Goal: Information Seeking & Learning: Stay updated

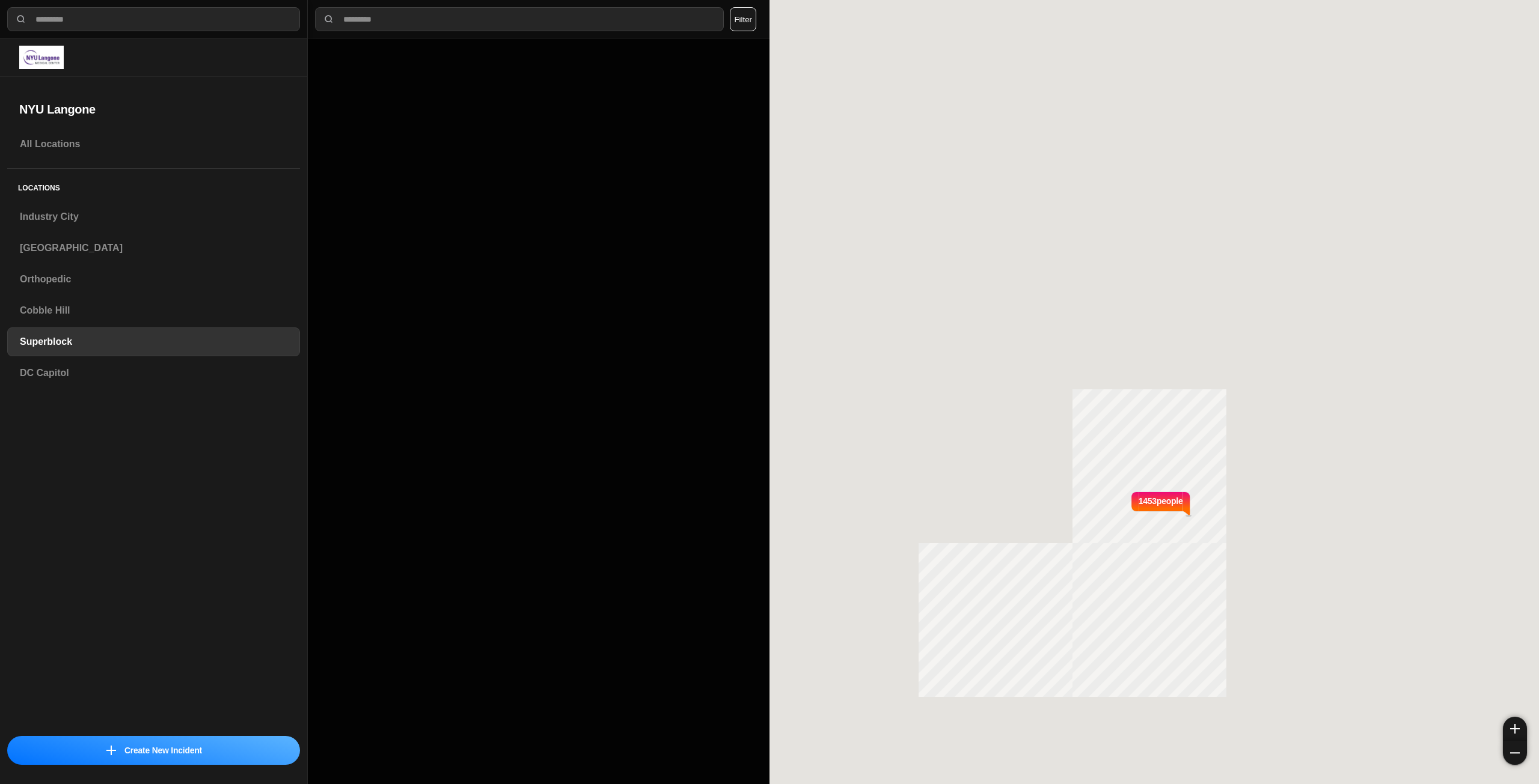
select select "*"
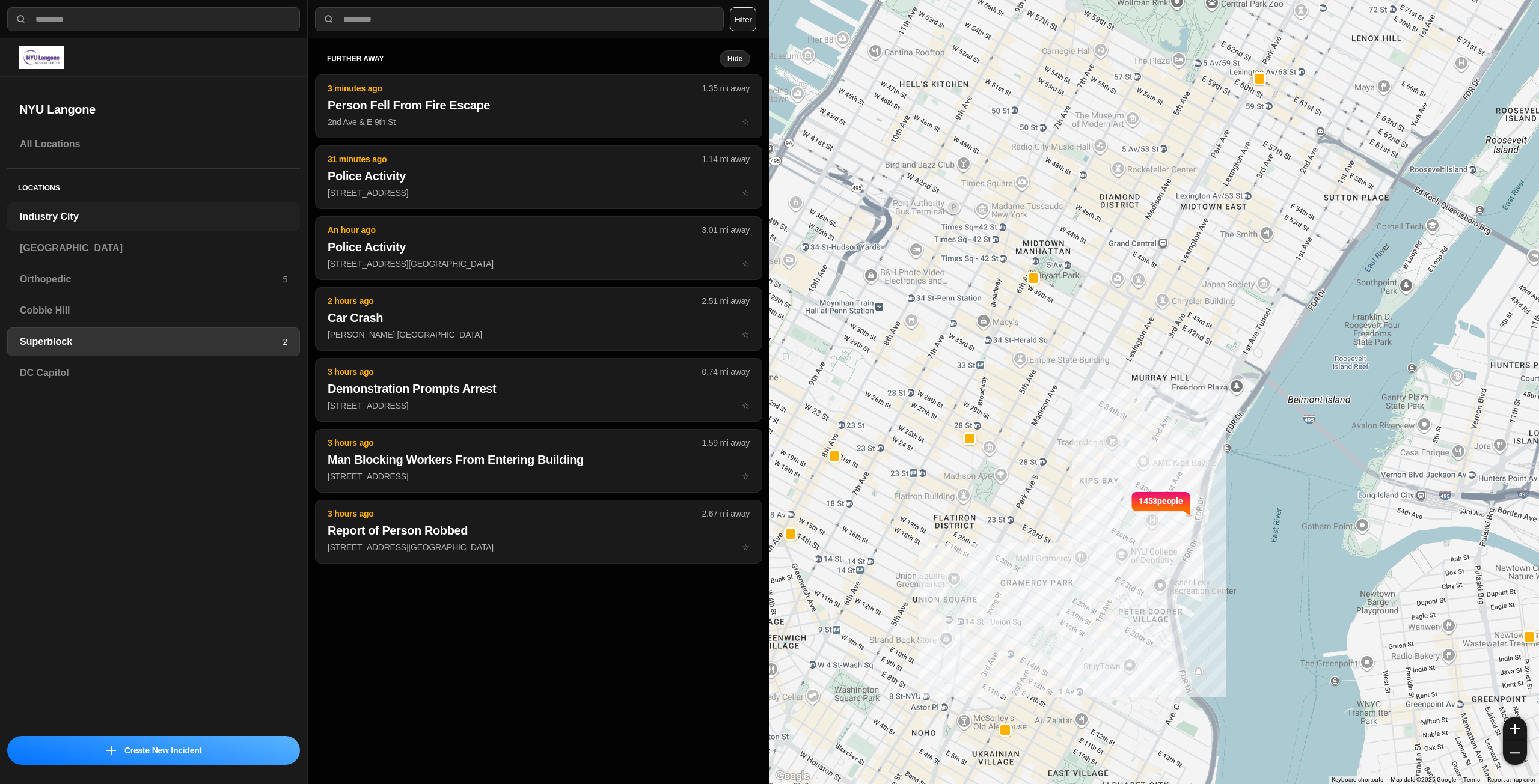
click at [135, 208] on div "Industry City" at bounding box center [153, 216] width 292 height 29
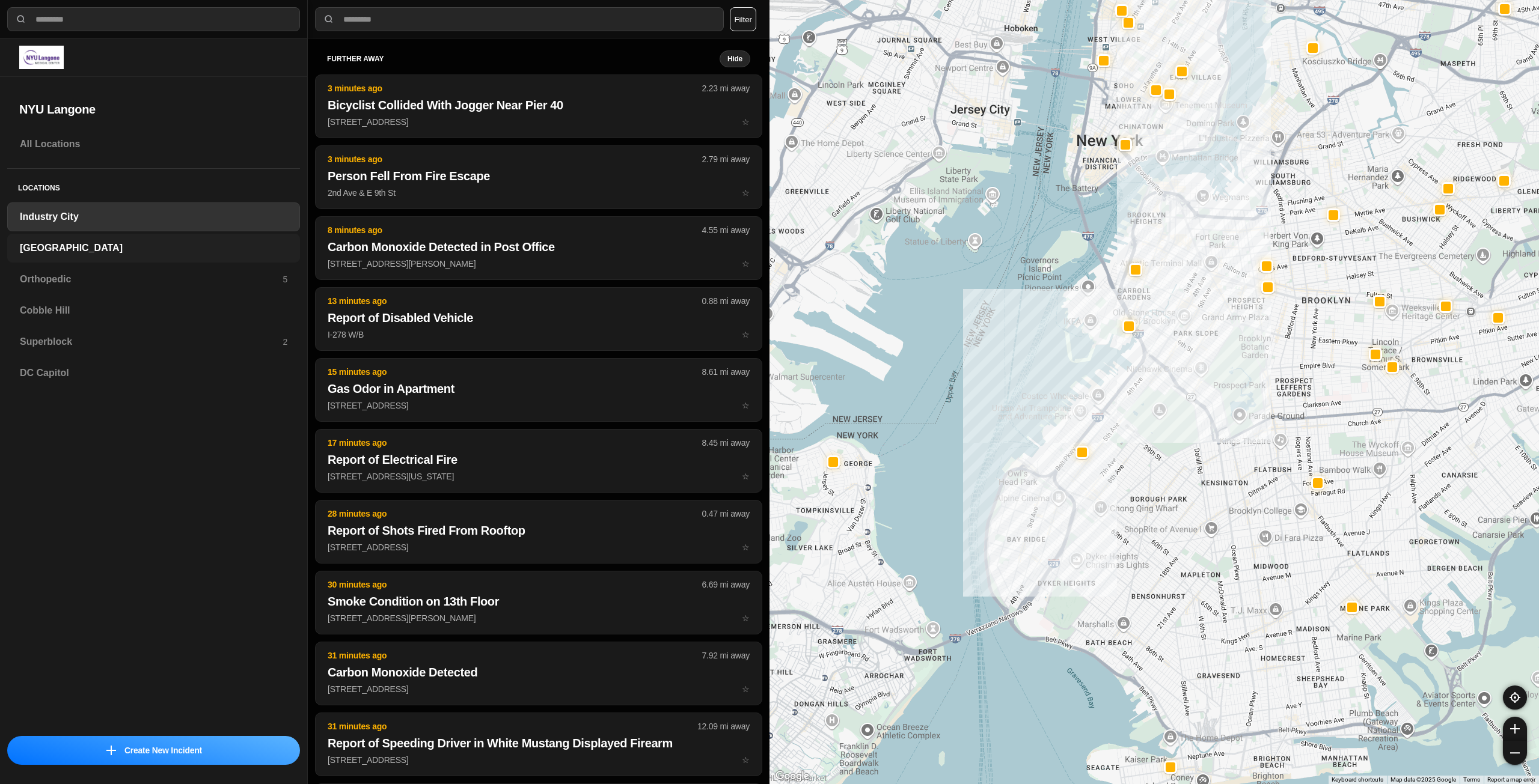
click at [139, 248] on h3 "[GEOGRAPHIC_DATA]" at bounding box center [153, 248] width 268 height 15
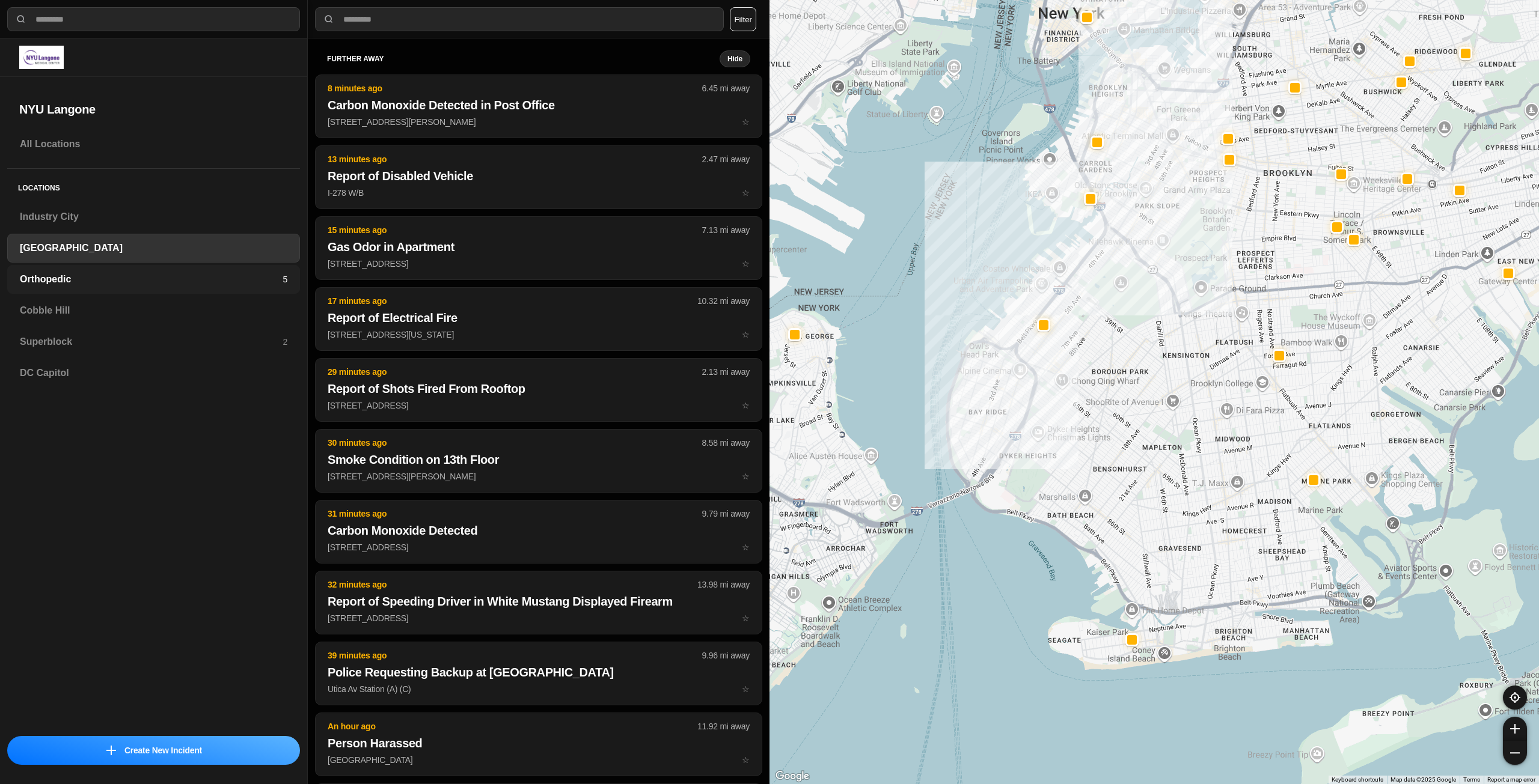
click at [112, 283] on h3 "Orthopedic" at bounding box center [151, 279] width 262 height 15
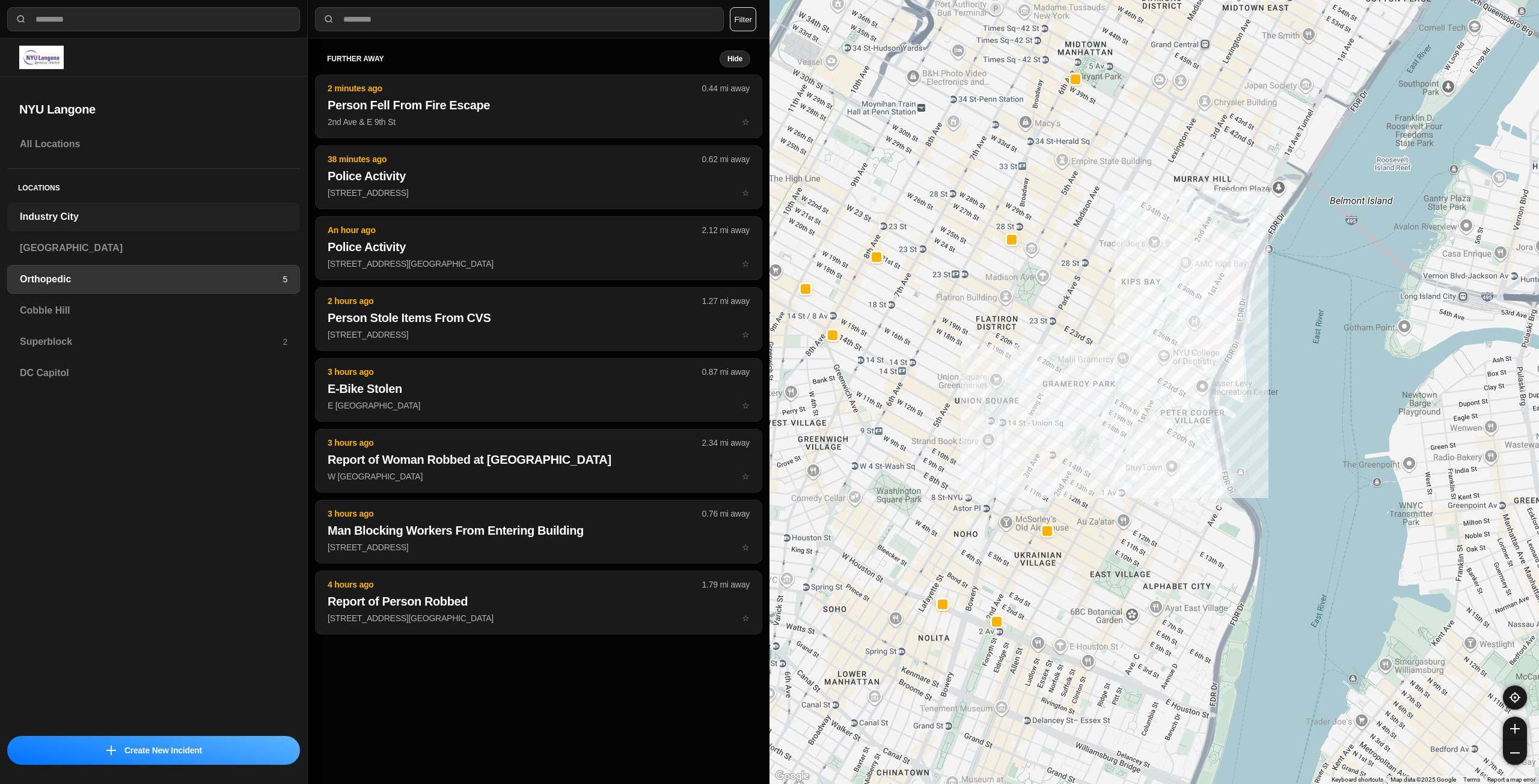
click at [133, 218] on h3 "Industry City" at bounding box center [153, 217] width 268 height 15
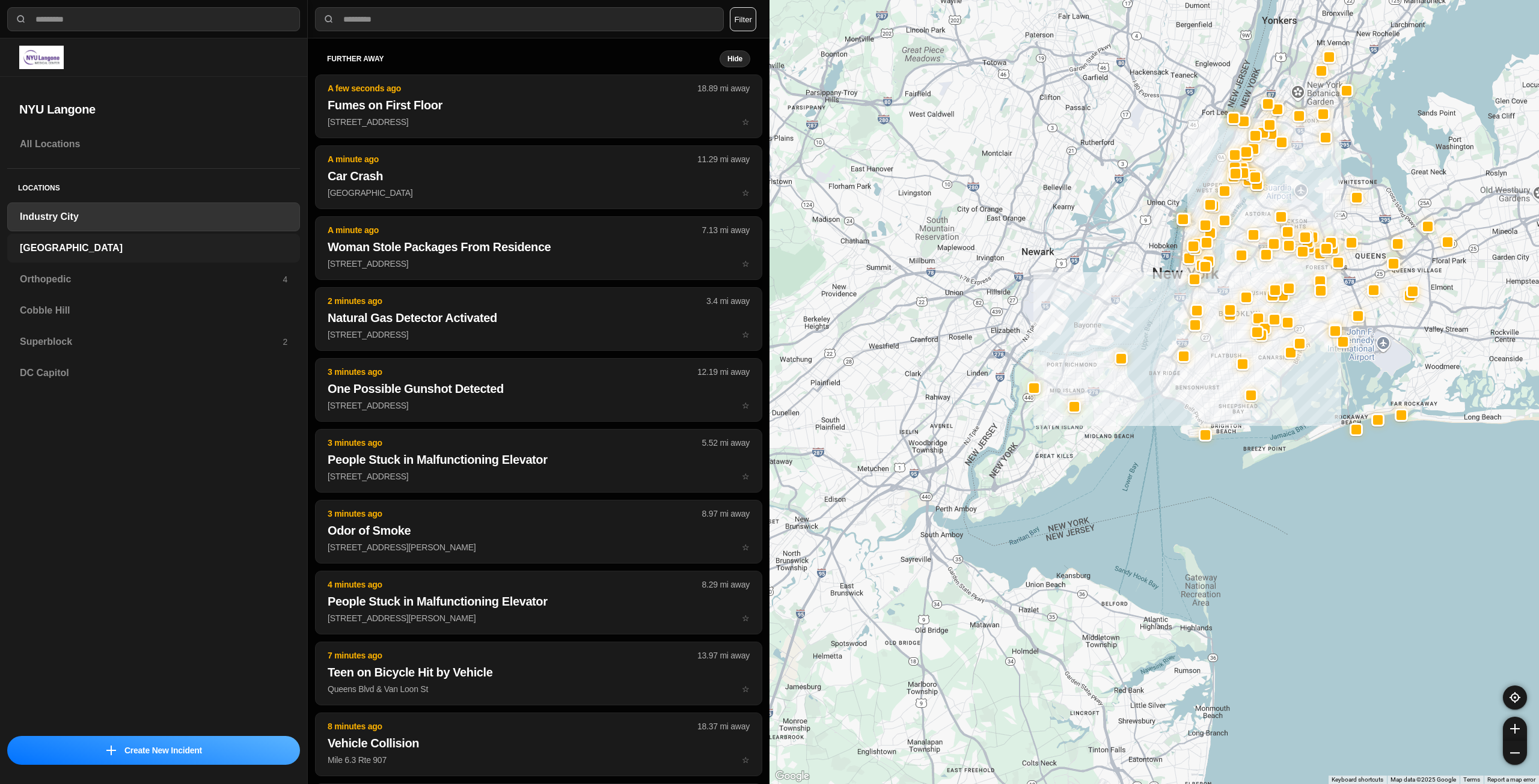
click at [202, 243] on h3 "[GEOGRAPHIC_DATA]" at bounding box center [153, 248] width 268 height 15
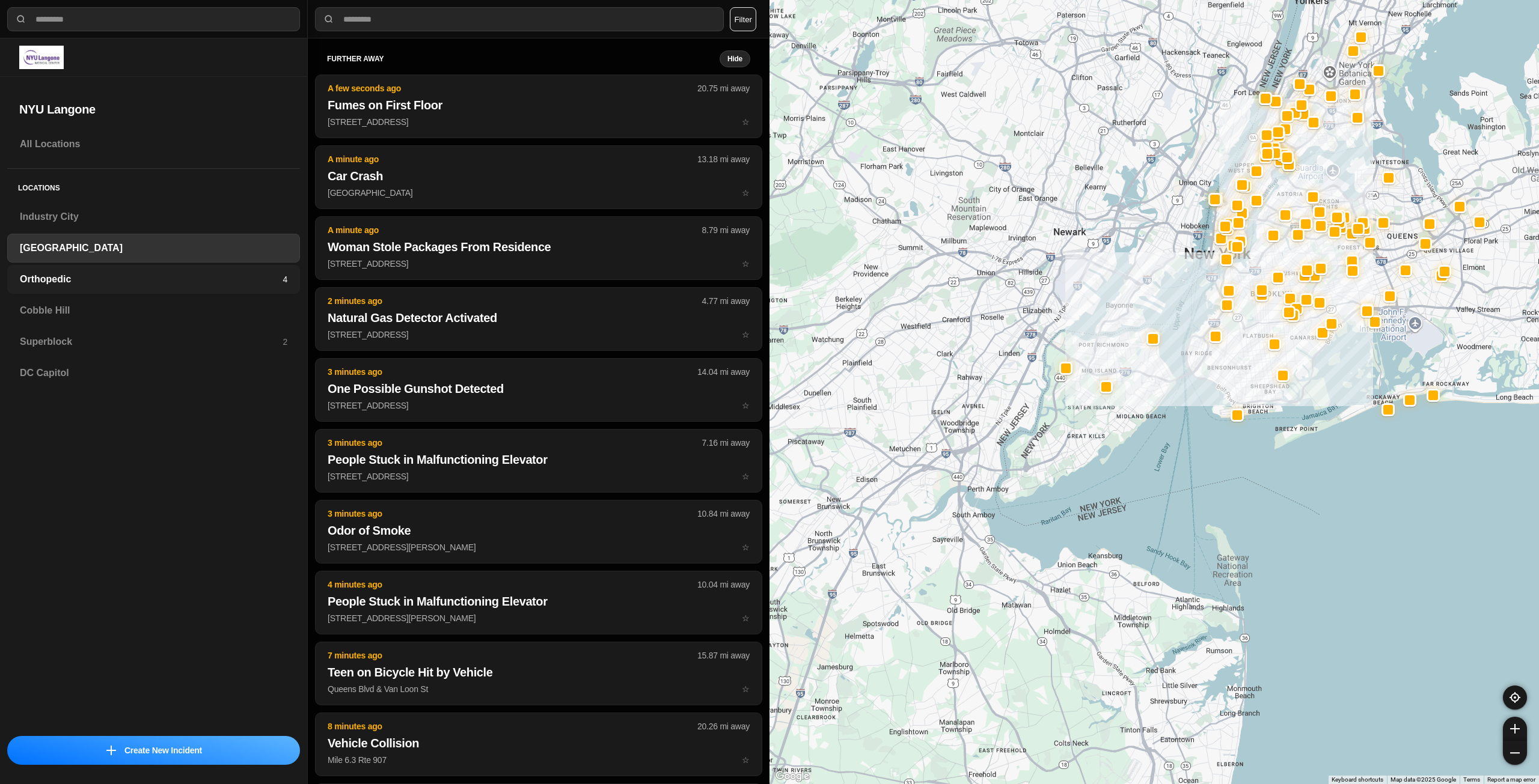
click at [160, 282] on h3 "Orthopedic" at bounding box center [151, 279] width 262 height 15
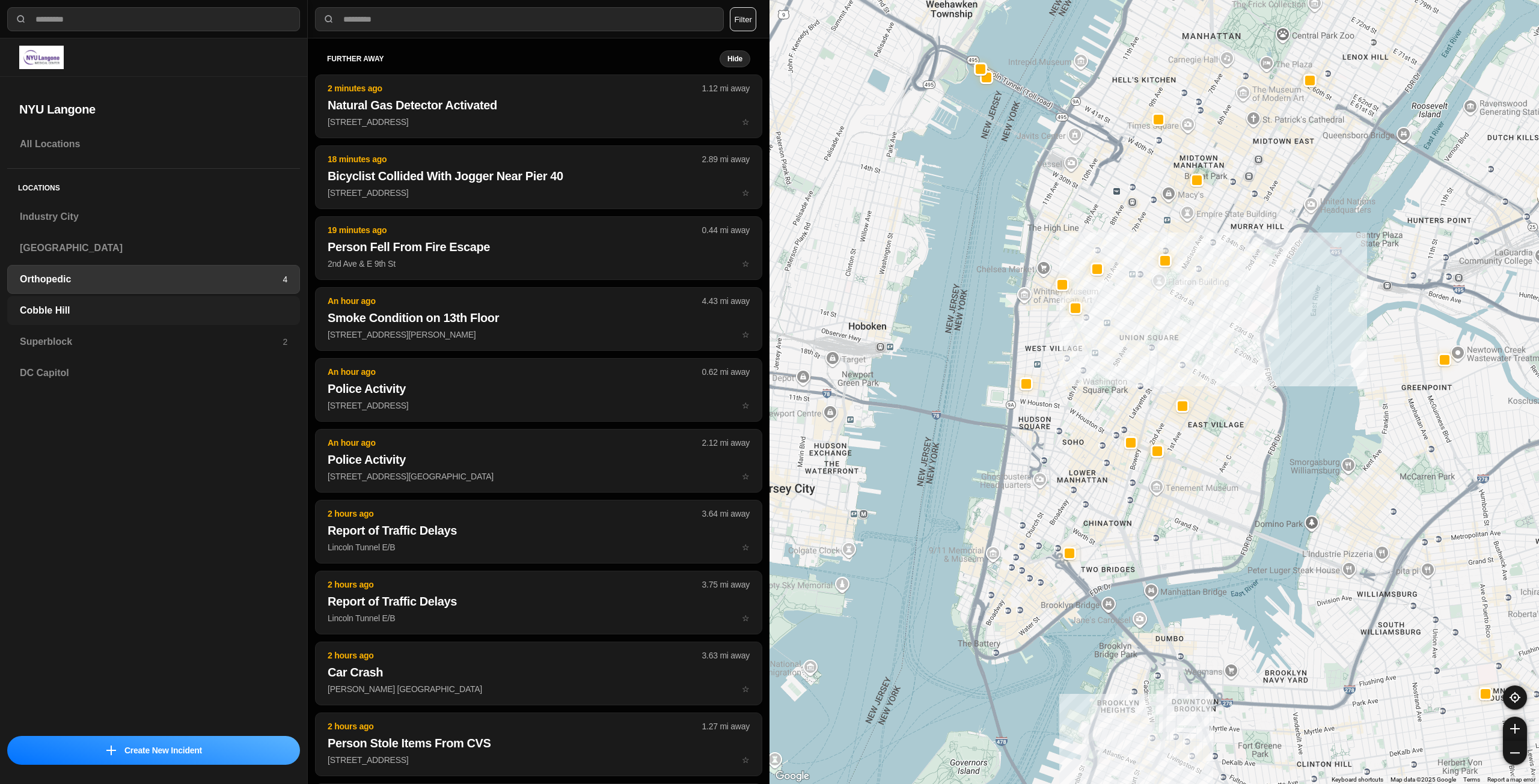
click at [54, 309] on h3 "Cobble Hill" at bounding box center [153, 310] width 268 height 15
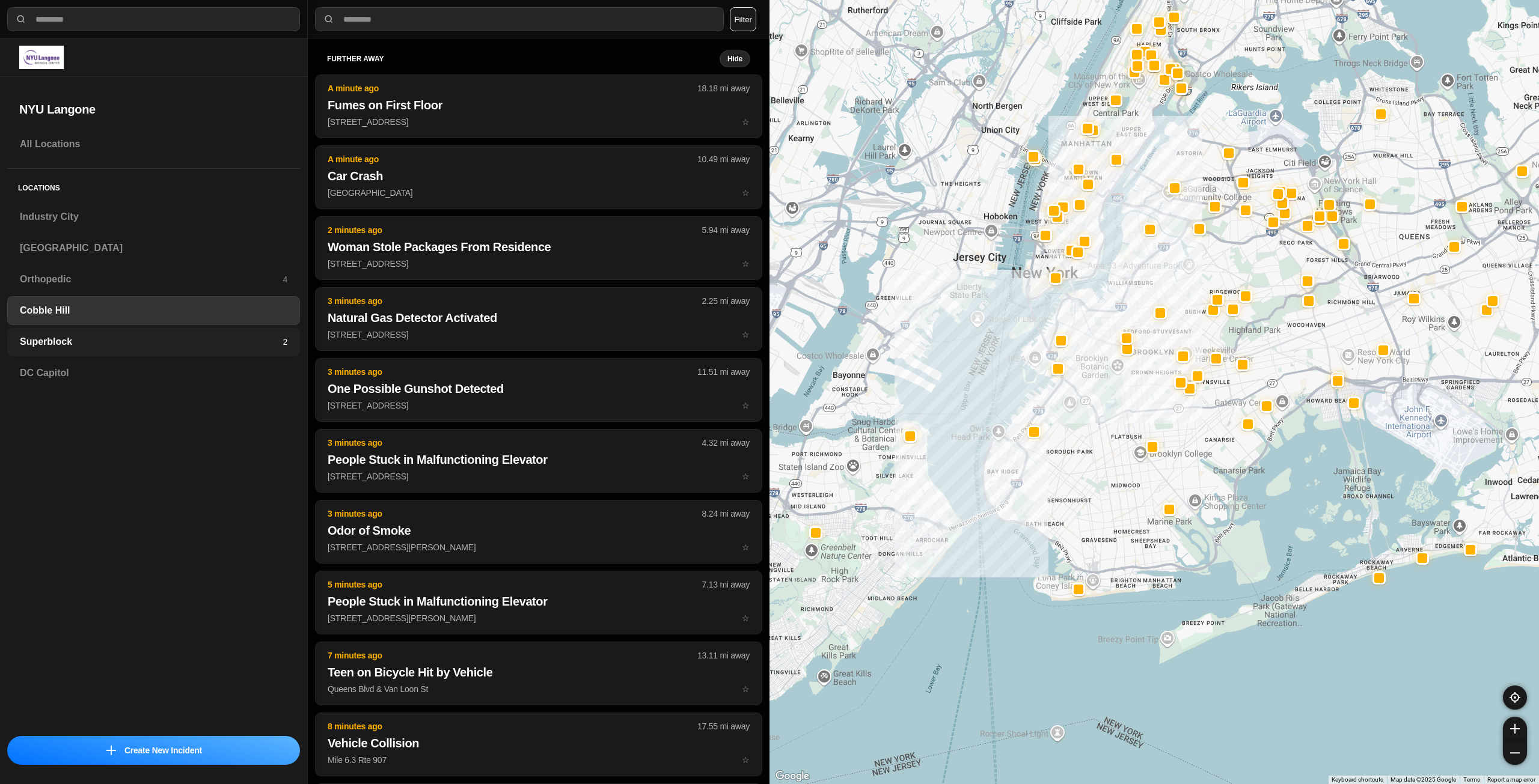
click at [79, 345] on h3 "Superblock" at bounding box center [151, 342] width 262 height 15
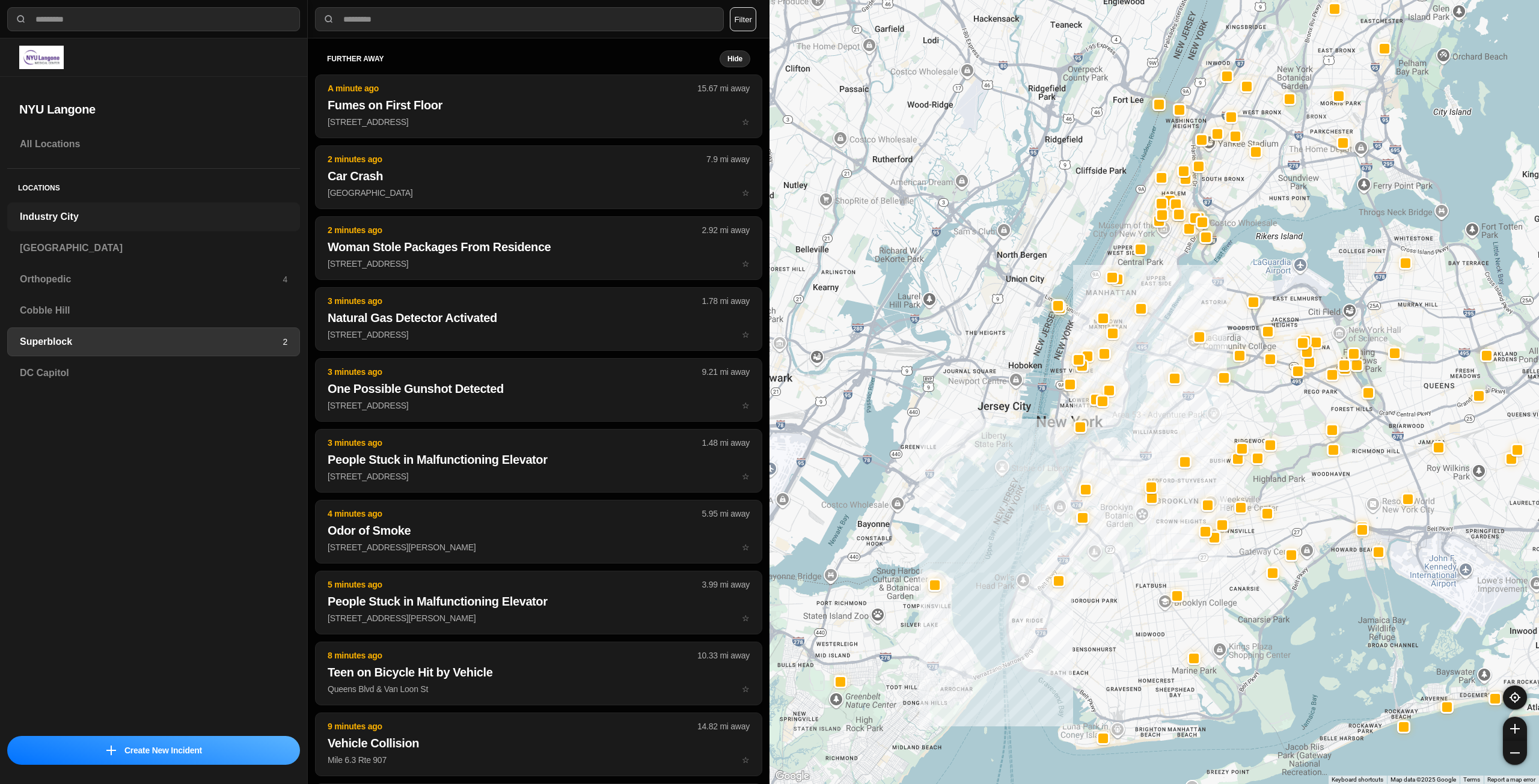
click at [56, 215] on h3 "Industry City" at bounding box center [153, 217] width 268 height 15
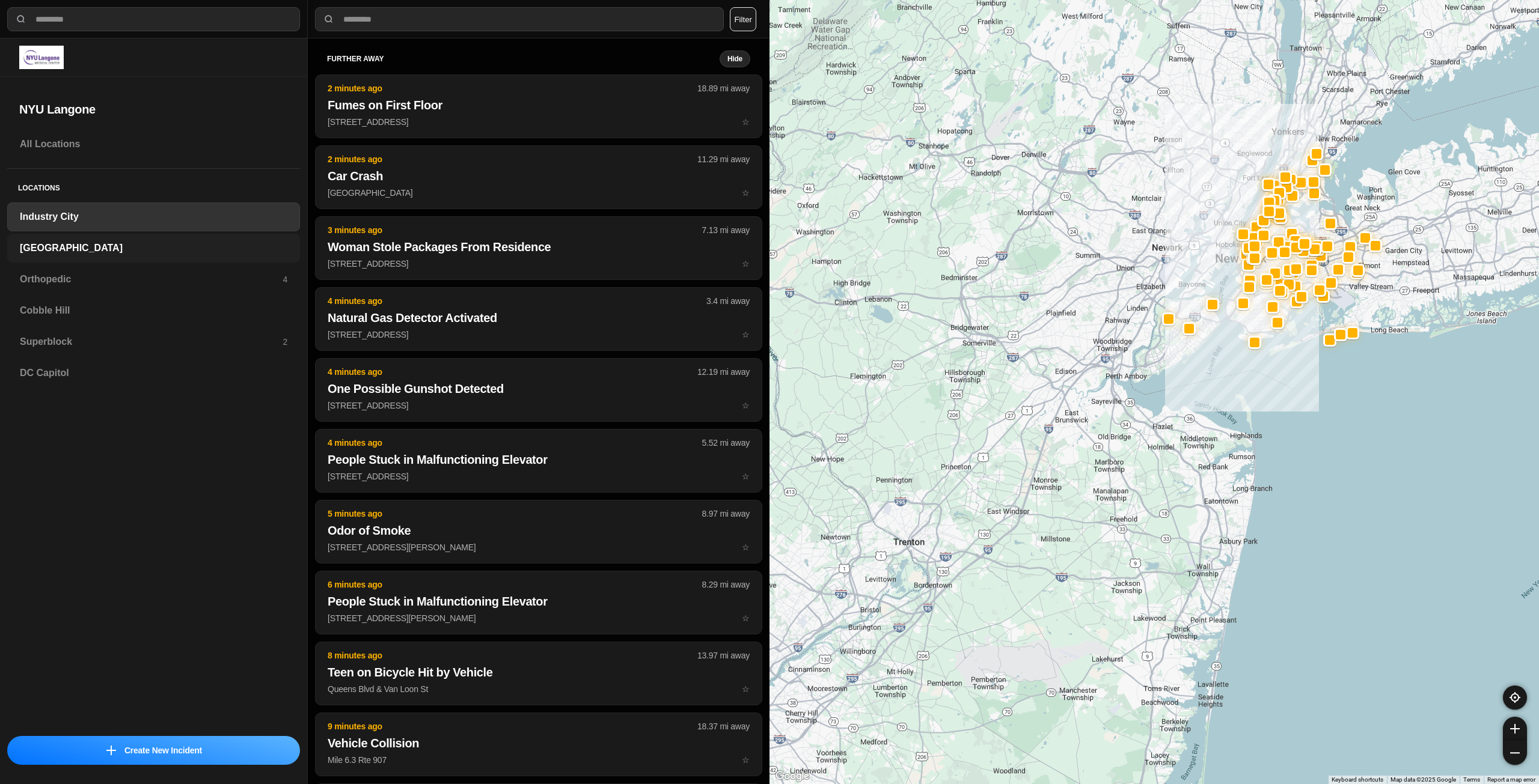
click at [225, 251] on h3 "[GEOGRAPHIC_DATA]" at bounding box center [153, 248] width 268 height 15
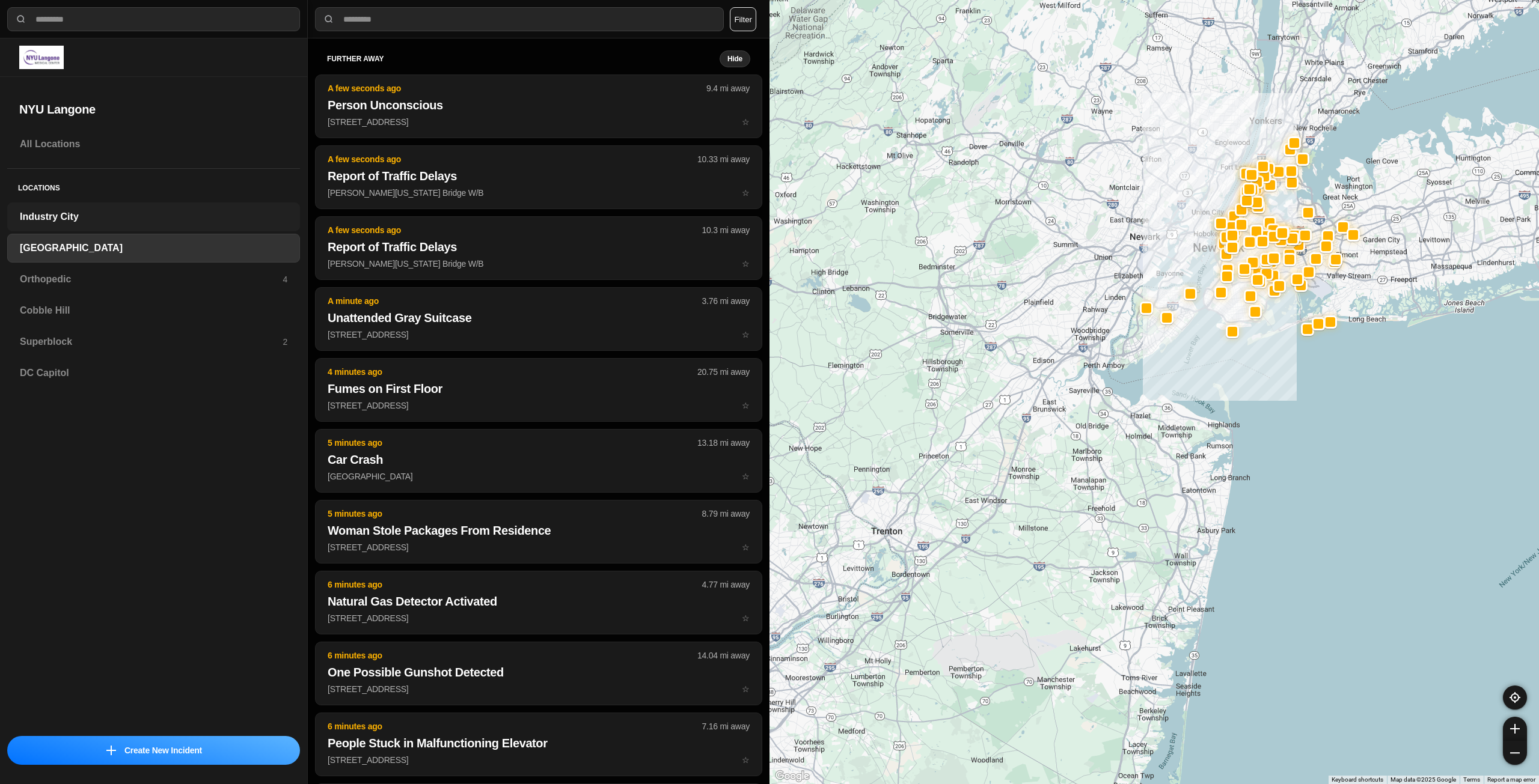
click at [179, 215] on h3 "Industry City" at bounding box center [153, 217] width 268 height 15
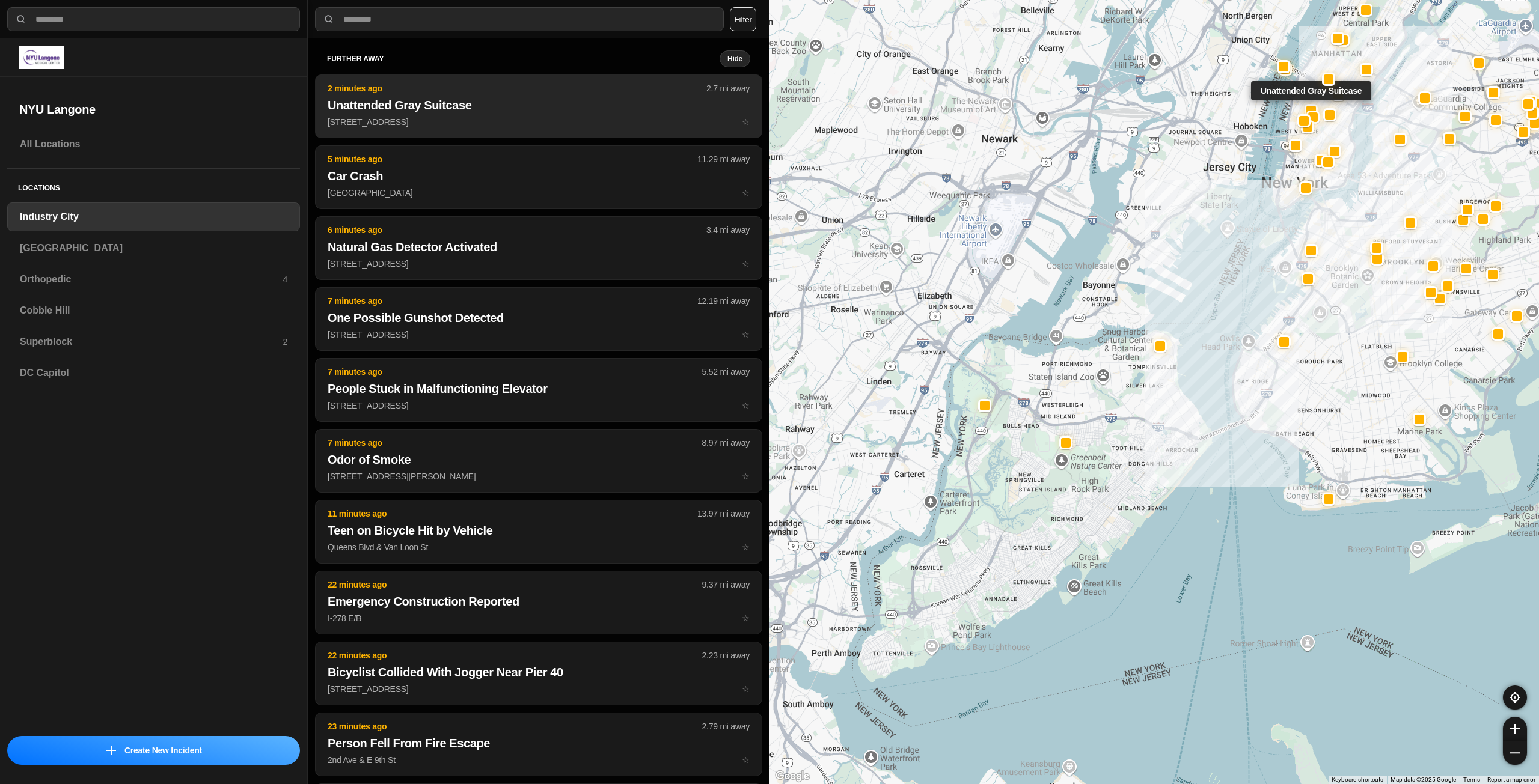
click at [467, 98] on h2 "Unattended Gray Suitcase" at bounding box center [538, 105] width 422 height 17
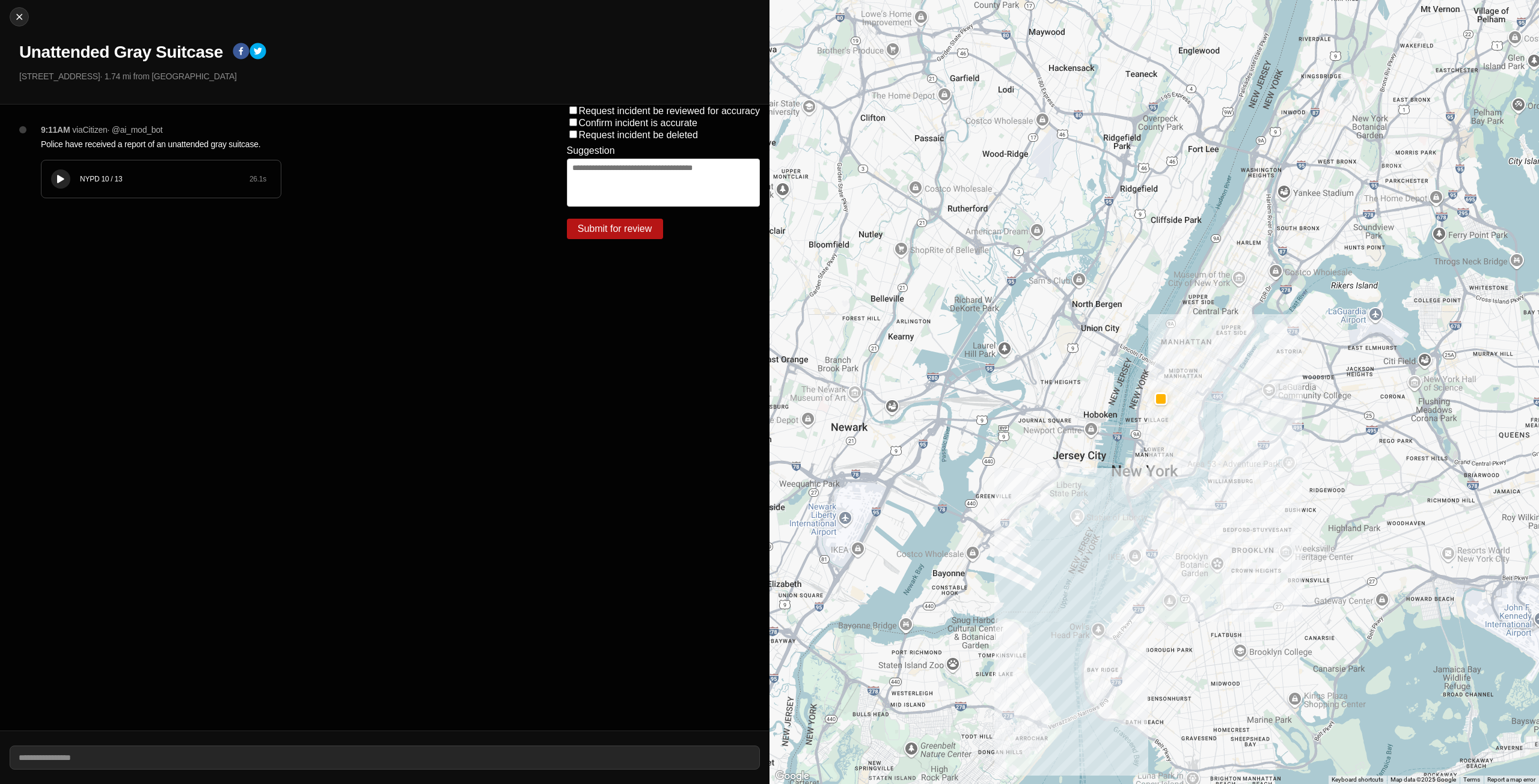
click at [52, 179] on div "NYPD 10 / 13 26.1 s" at bounding box center [161, 179] width 239 height 37
click at [26, 18] on div at bounding box center [19, 17] width 18 height 12
select select "*"
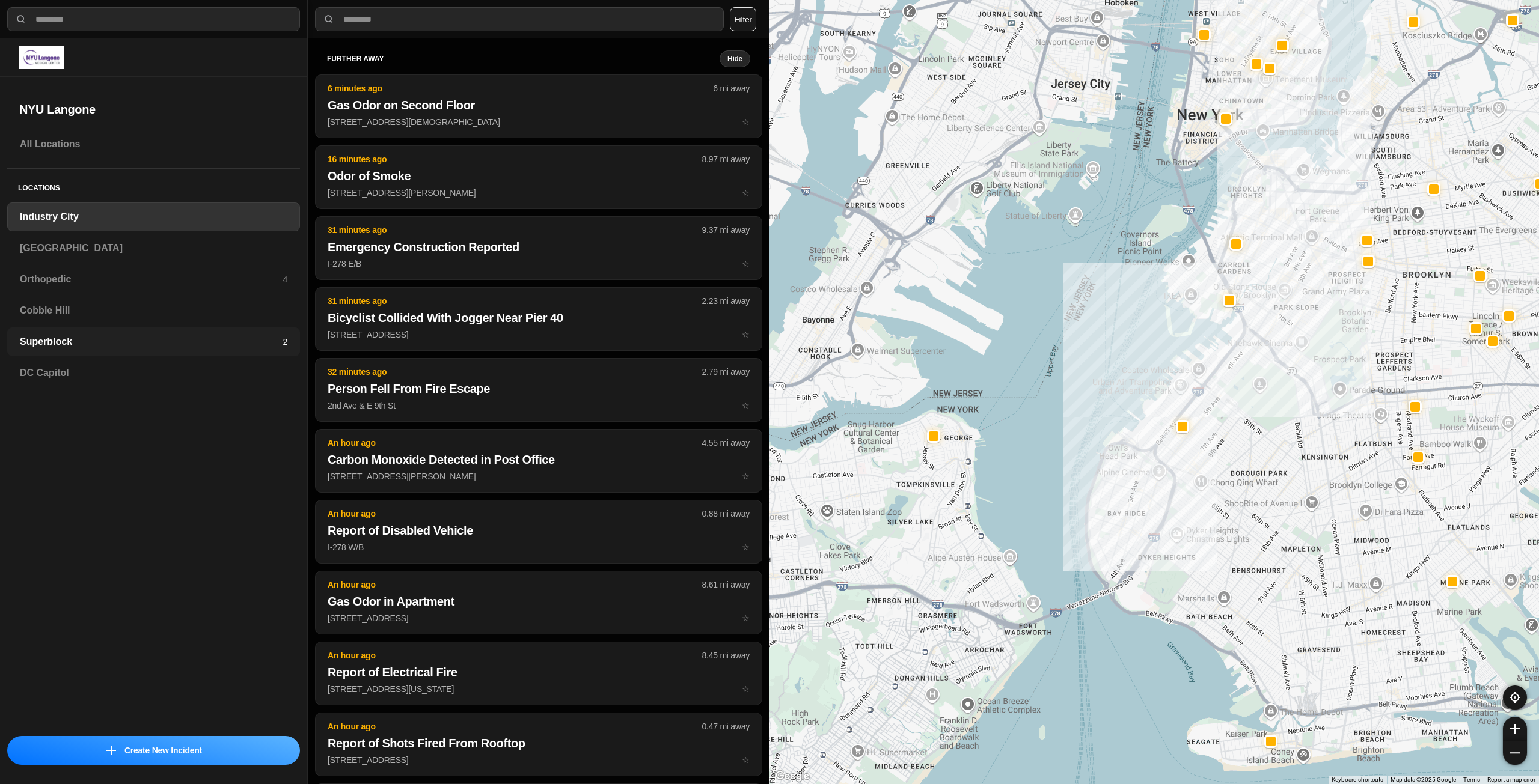
click at [94, 340] on h3 "Superblock" at bounding box center [151, 342] width 262 height 15
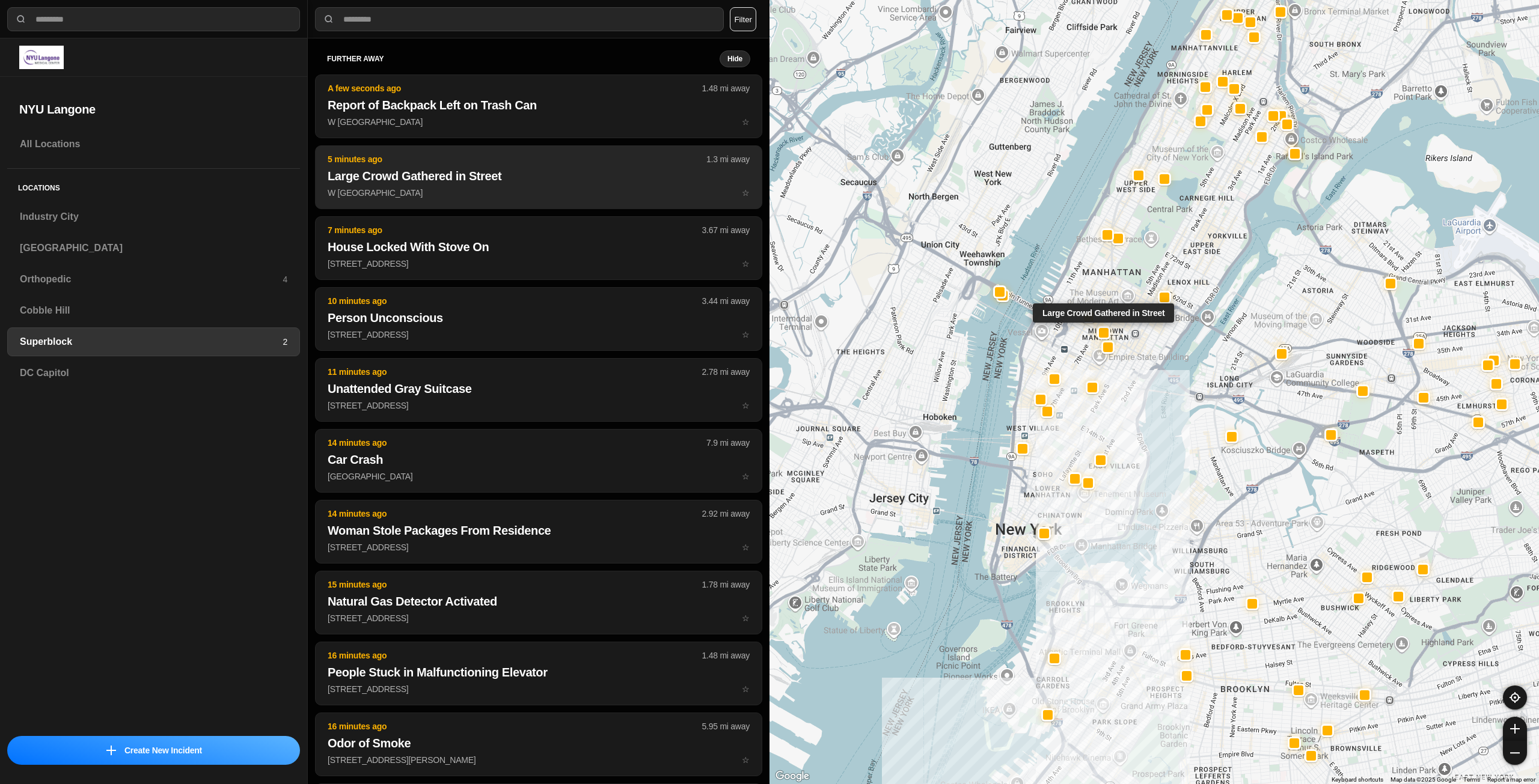
click at [478, 193] on p "W [GEOGRAPHIC_DATA] ☆" at bounding box center [538, 193] width 422 height 12
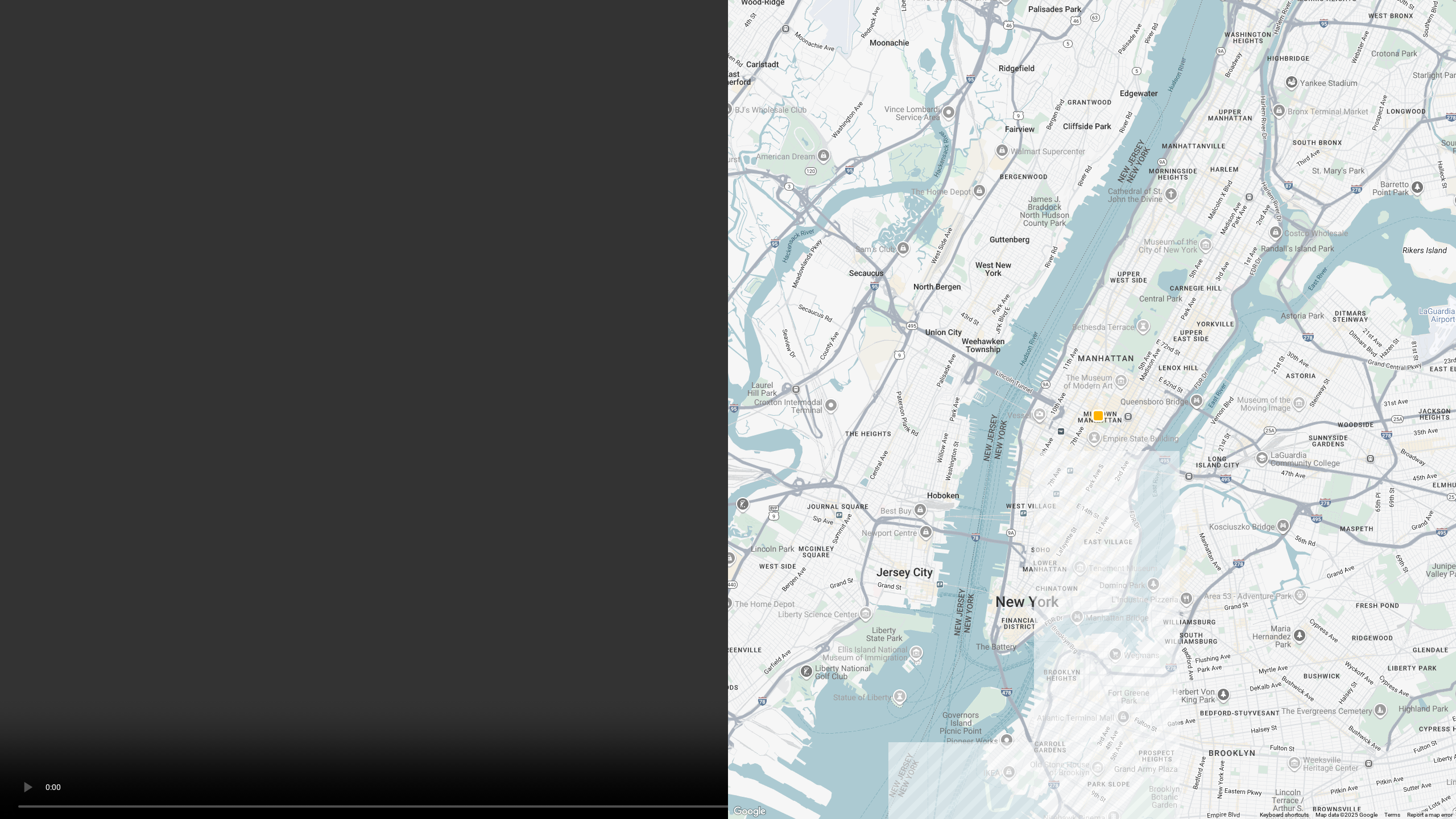
click at [962, 562] on video at bounding box center [728, 409] width 1456 height 819
drag, startPoint x: 1444, startPoint y: 247, endPoint x: 1422, endPoint y: 218, distance: 36.4
click at [1443, 239] on video at bounding box center [728, 409] width 1456 height 819
